Goal: Transaction & Acquisition: Purchase product/service

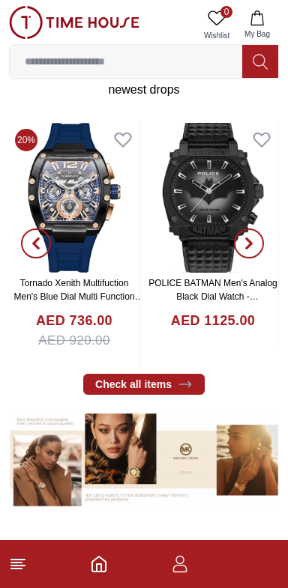
scroll to position [508, 0]
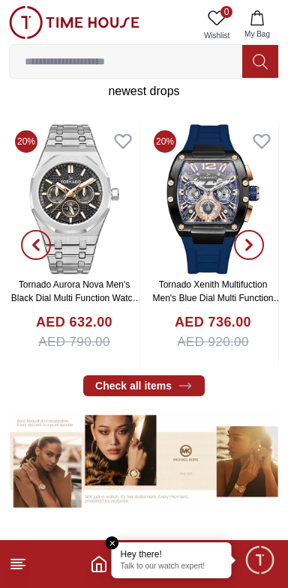
click at [20, 560] on line at bounding box center [17, 560] width 13 height 0
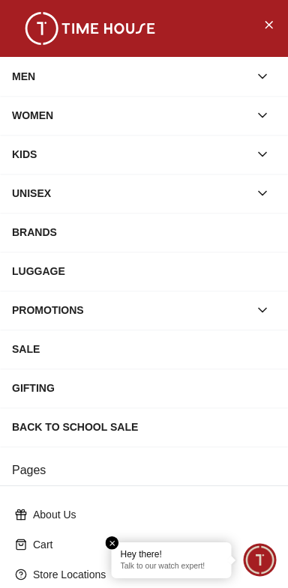
click at [23, 113] on div "WOMEN" at bounding box center [130, 115] width 237 height 27
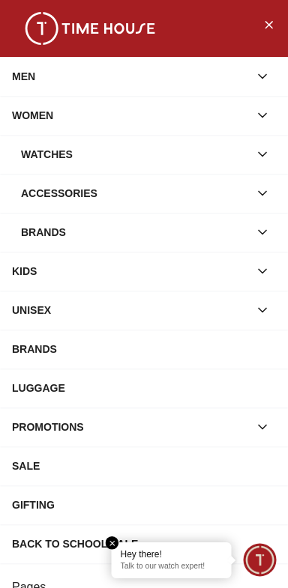
click at [34, 156] on div "Watches" at bounding box center [135, 154] width 228 height 27
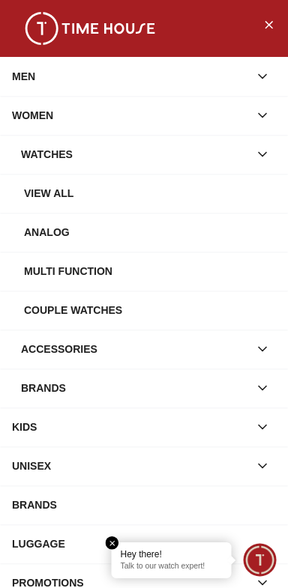
click at [37, 189] on div "View all" at bounding box center [150, 193] width 252 height 27
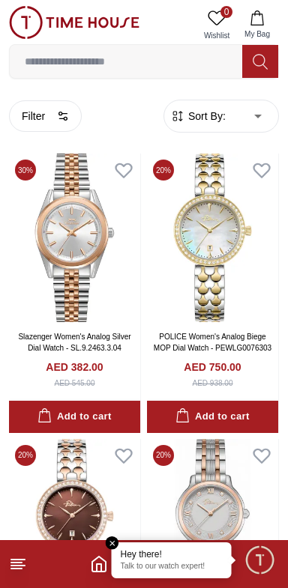
click at [254, 565] on span "Minimize live chat window" at bounding box center [258, 559] width 43 height 43
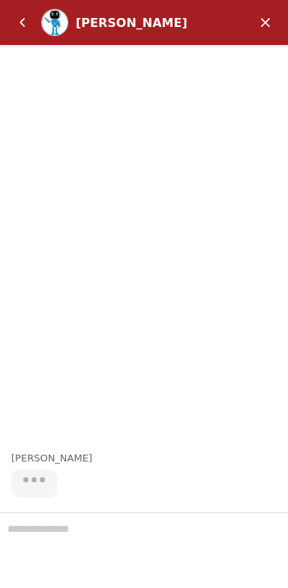
scroll to position [508, 0]
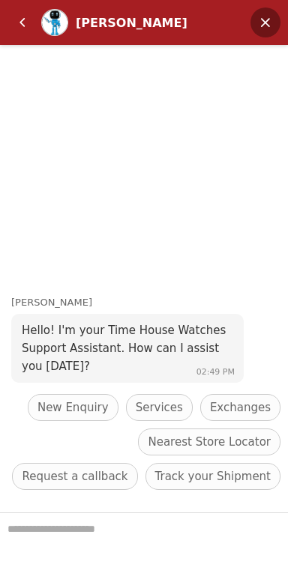
click at [264, 14] on em "Minimize" at bounding box center [265, 22] width 30 height 30
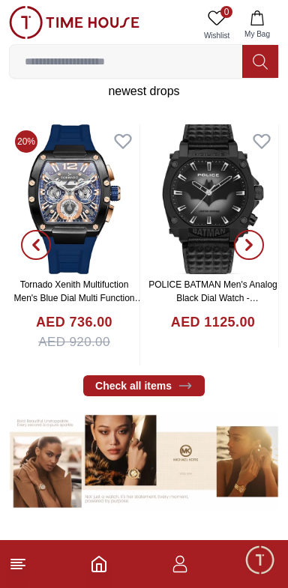
click at [174, 569] on icon "button" at bounding box center [180, 568] width 14 height 7
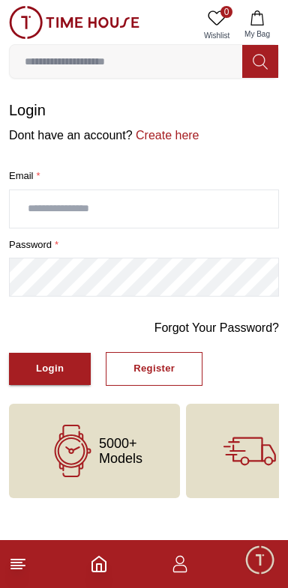
click at [49, 206] on input "text" at bounding box center [144, 208] width 268 height 37
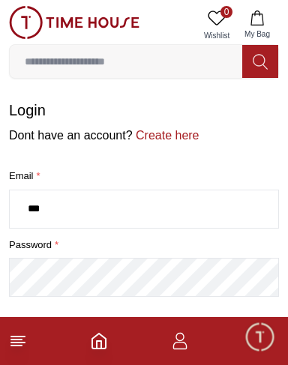
type input "**********"
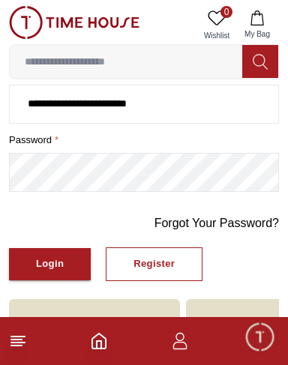
scroll to position [106, 0]
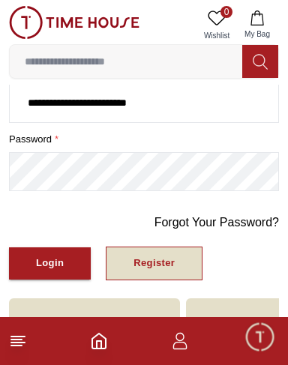
click at [148, 260] on div "Register" at bounding box center [153, 263] width 41 height 17
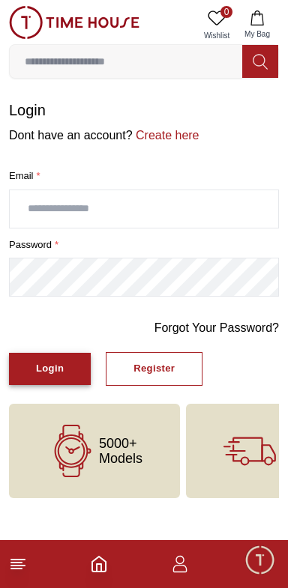
click at [28, 364] on button "Login" at bounding box center [50, 369] width 82 height 32
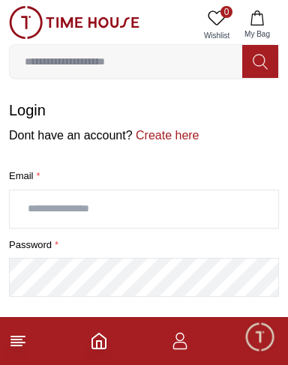
click at [34, 210] on input "text" at bounding box center [144, 208] width 268 height 37
click at [34, 193] on input "text" at bounding box center [144, 208] width 268 height 37
type input "**********"
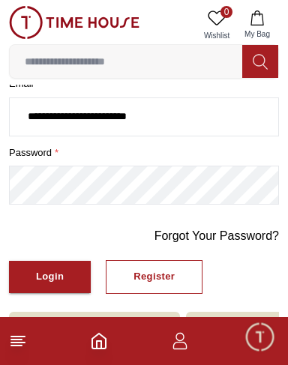
scroll to position [107, 0]
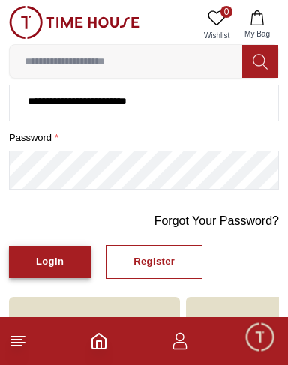
click at [46, 260] on div "Login" at bounding box center [50, 261] width 28 height 17
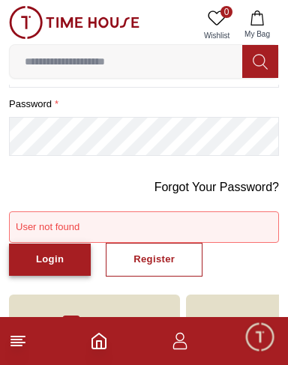
scroll to position [145, 0]
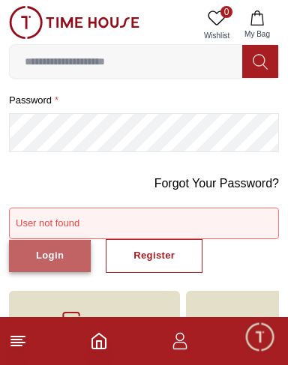
click at [43, 256] on div "Login" at bounding box center [50, 255] width 28 height 17
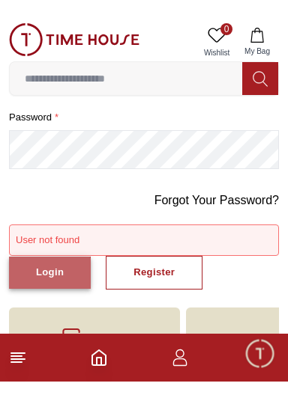
scroll to position [0, 0]
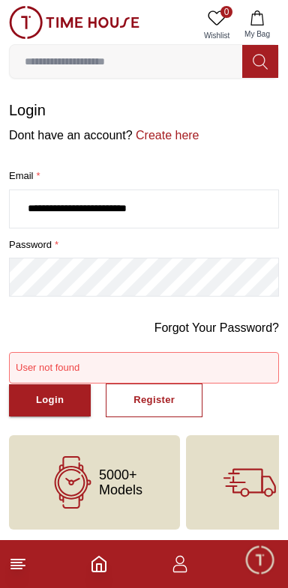
click at [262, 572] on span "Minimize live chat window" at bounding box center [258, 559] width 43 height 43
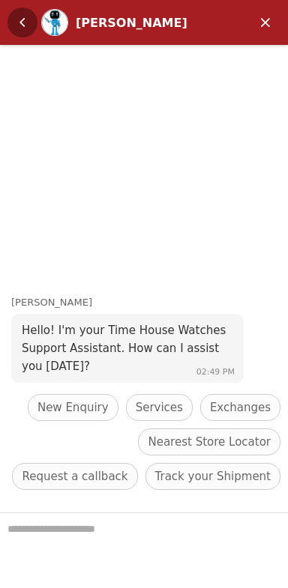
click at [20, 10] on em "Back" at bounding box center [22, 22] width 30 height 30
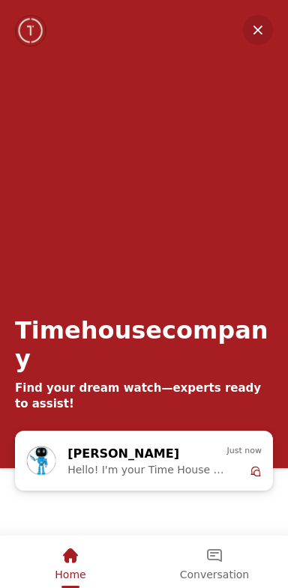
click at [258, 22] on em "Minimize" at bounding box center [258, 30] width 30 height 30
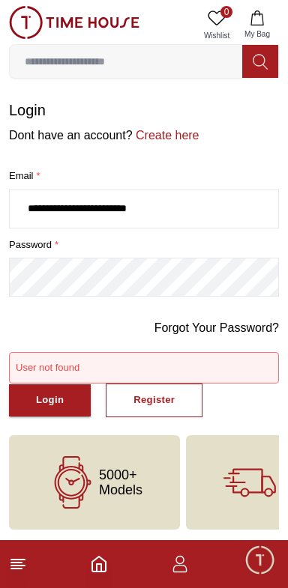
click at [178, 569] on icon "button" at bounding box center [180, 564] width 18 height 18
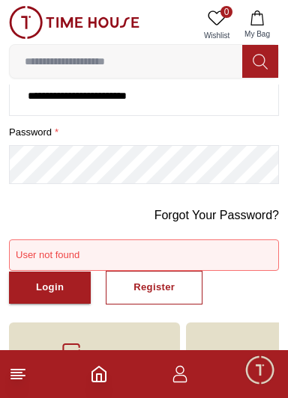
scroll to position [139, 0]
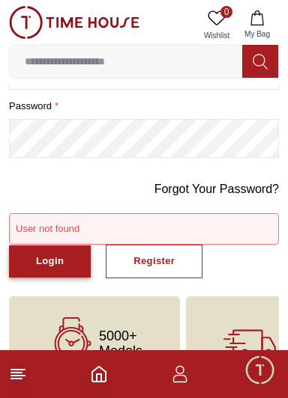
click at [46, 258] on div "Login" at bounding box center [50, 261] width 28 height 17
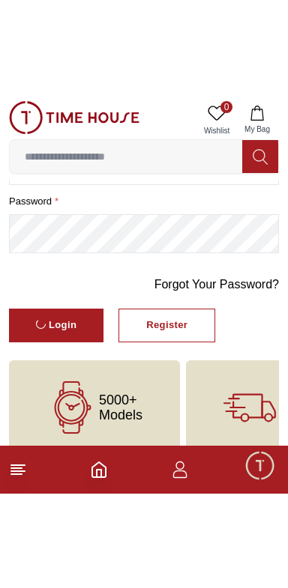
scroll to position [0, 0]
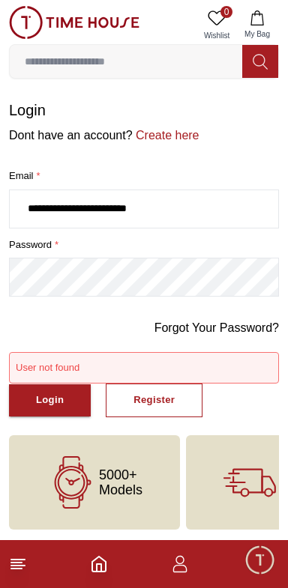
click at [100, 497] on div "5000+ Models" at bounding box center [94, 482] width 171 height 94
click at [25, 571] on icon at bounding box center [18, 564] width 18 height 18
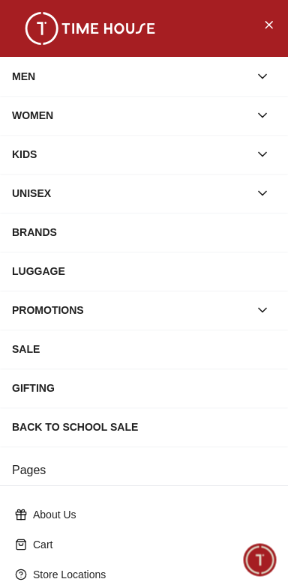
click at [25, 112] on div "WOMEN" at bounding box center [130, 115] width 237 height 27
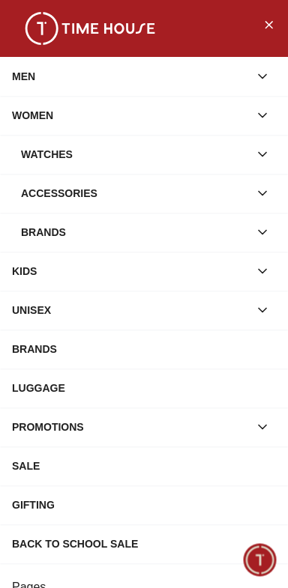
click at [32, 152] on div "Watches" at bounding box center [135, 154] width 228 height 27
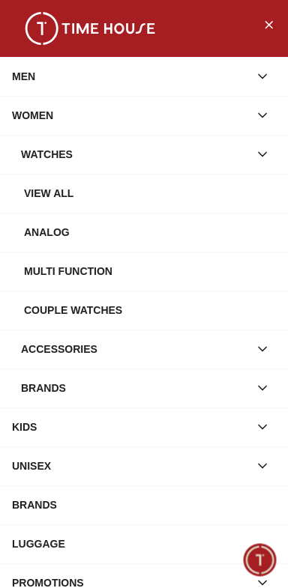
click at [40, 185] on div "View all" at bounding box center [150, 193] width 252 height 27
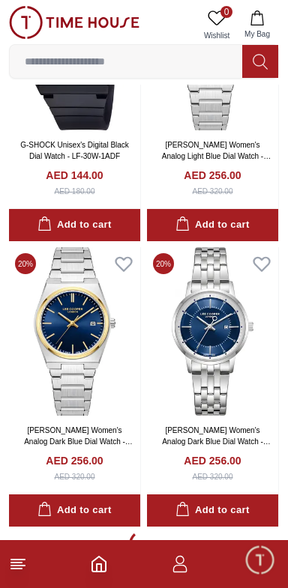
scroll to position [2477, 0]
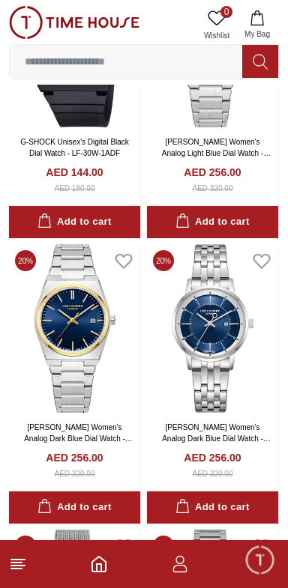
scroll to position [2543, 0]
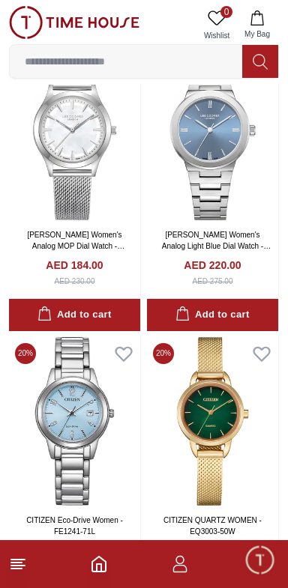
scroll to position [2595, 0]
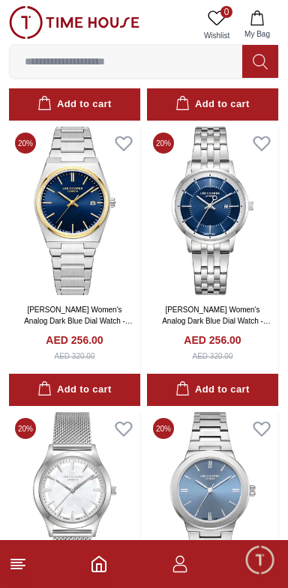
click at [38, 61] on input at bounding box center [126, 61] width 232 height 30
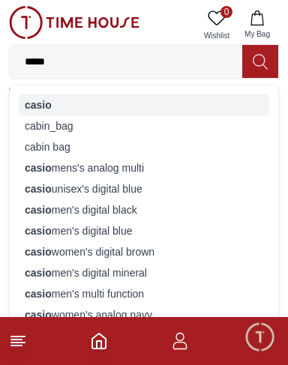
type input "*****"
click at [31, 103] on strong "casio" at bounding box center [38, 105] width 27 height 12
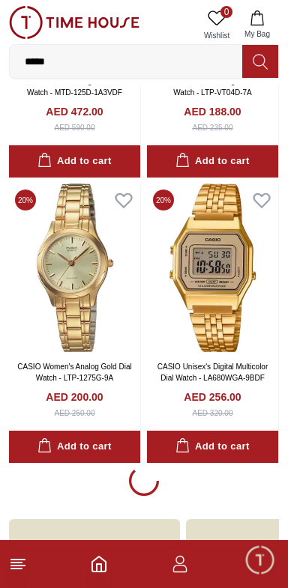
scroll to position [2563, 0]
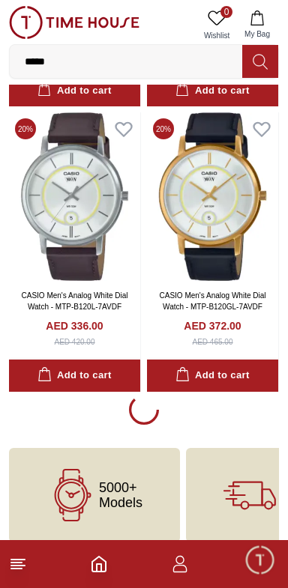
scroll to position [8342, 0]
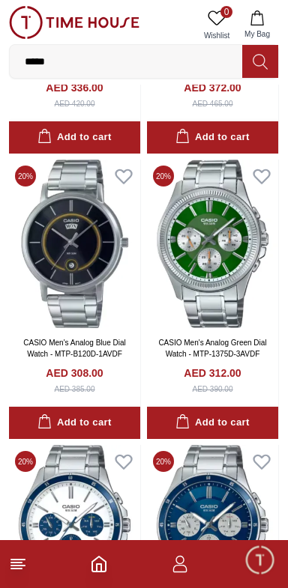
scroll to position [8652, 0]
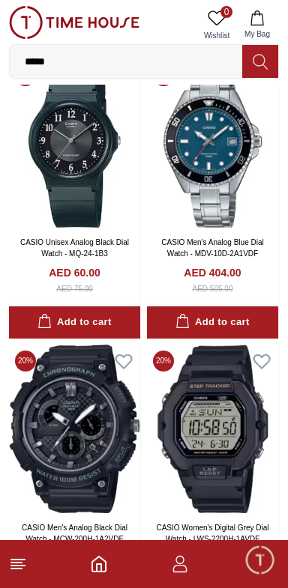
scroll to position [10096, 0]
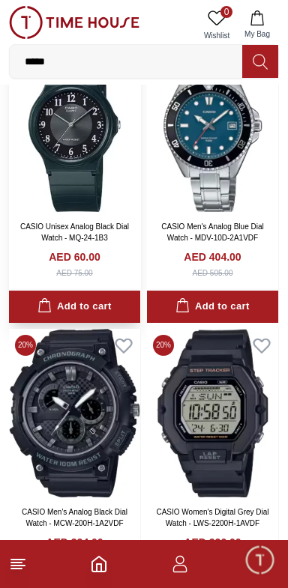
click at [73, 185] on img at bounding box center [74, 127] width 131 height 169
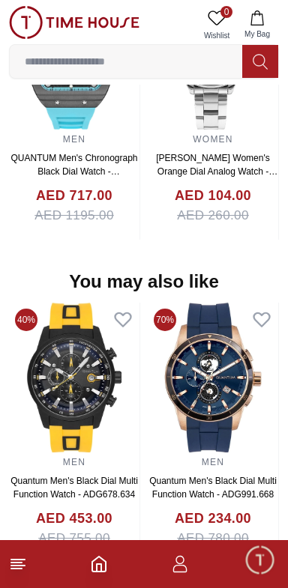
scroll to position [1273, 0]
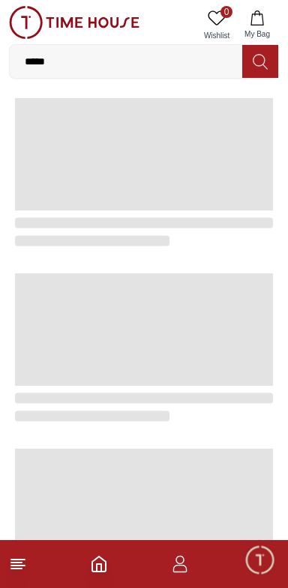
scroll to position [2526, 0]
